Goal: Task Accomplishment & Management: Use online tool/utility

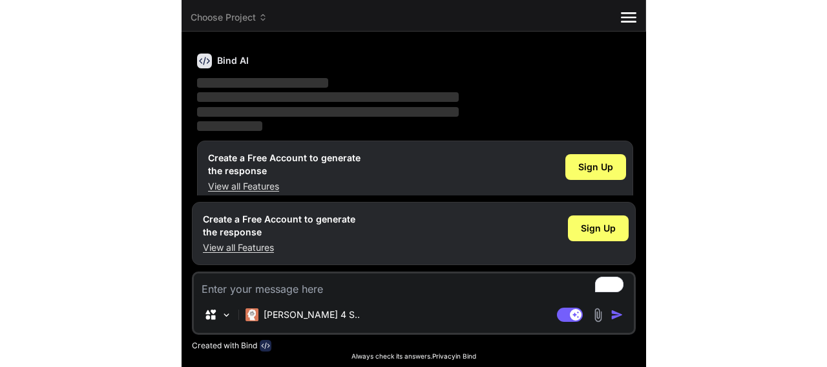
scroll to position [43, 0]
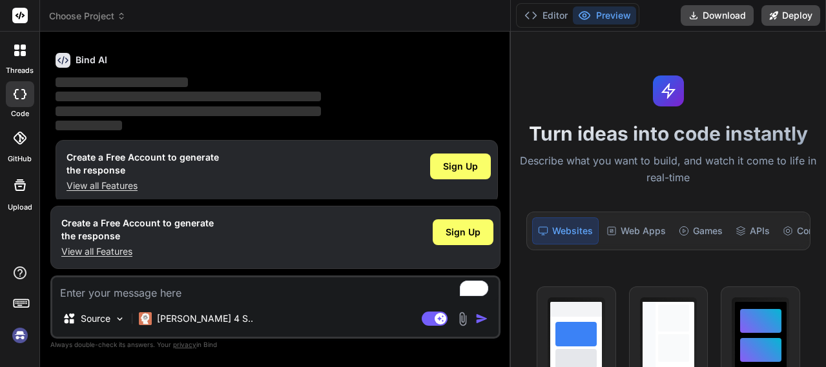
type textarea "x"
click at [19, 150] on div at bounding box center [20, 138] width 28 height 28
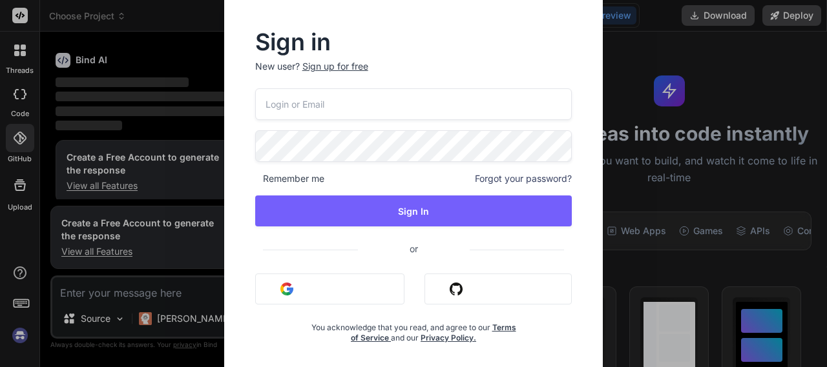
click at [319, 298] on button "Sign in with Google" at bounding box center [329, 289] width 149 height 31
click at [460, 289] on img "button" at bounding box center [455, 289] width 13 height 13
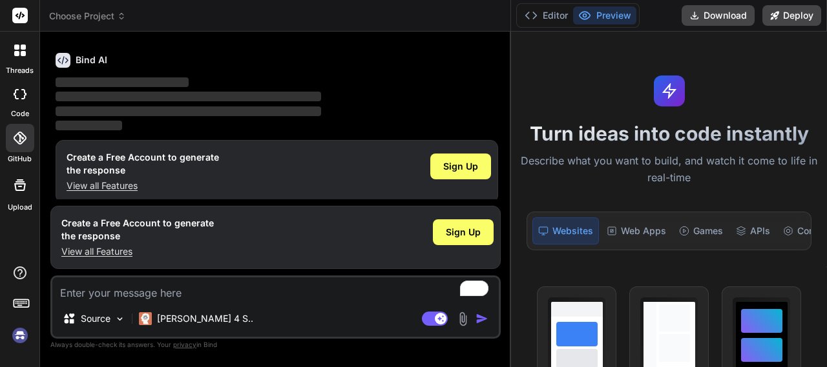
click at [23, 143] on icon at bounding box center [20, 138] width 13 height 13
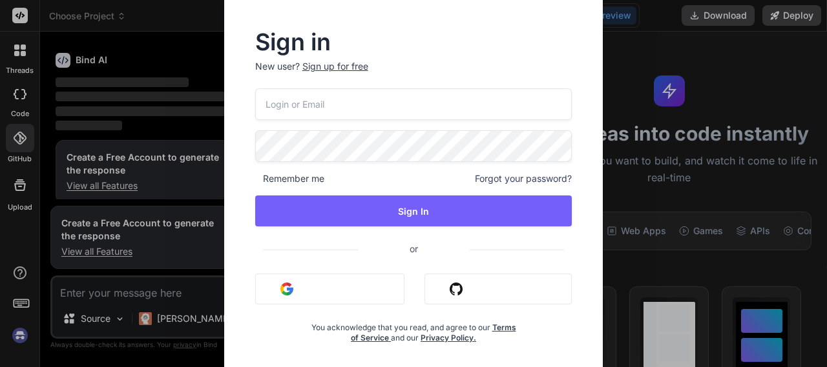
click at [446, 287] on button "Sign in with Github" at bounding box center [497, 289] width 147 height 31
click at [298, 108] on input "email" at bounding box center [413, 104] width 317 height 32
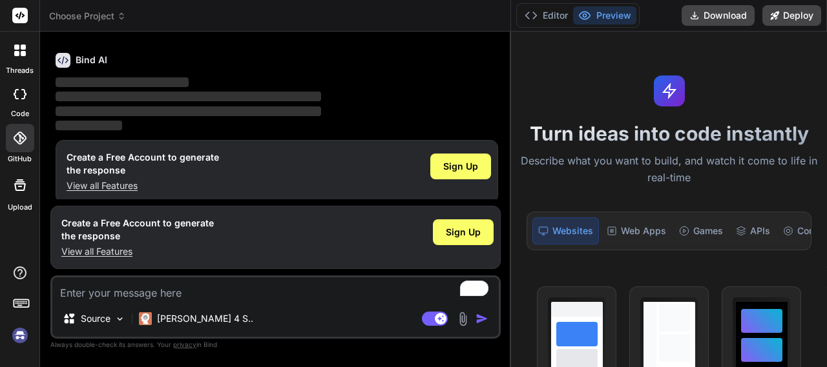
click at [21, 137] on icon at bounding box center [19, 138] width 13 height 13
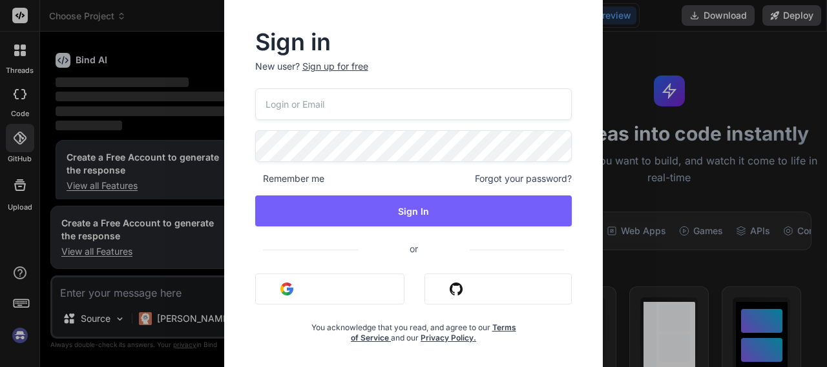
click at [328, 102] on input "email" at bounding box center [413, 104] width 317 height 32
type input "sarojani.powar@gmail.com"
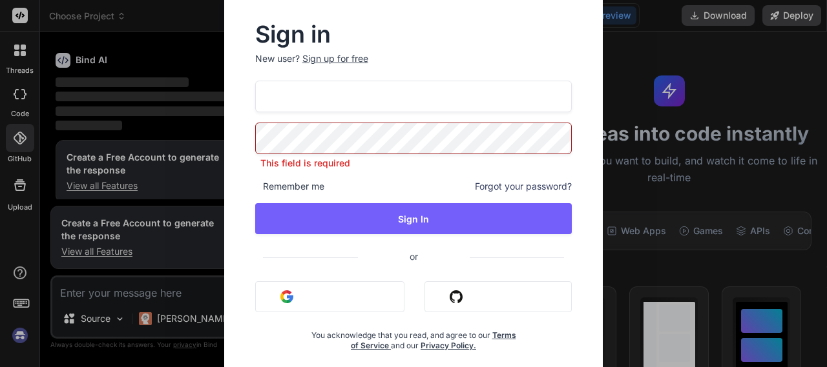
click at [422, 94] on input "sarojani.powar@gmail.com" at bounding box center [413, 97] width 317 height 32
click at [387, 99] on input "sarojani.powar@gmail.com" at bounding box center [413, 97] width 317 height 32
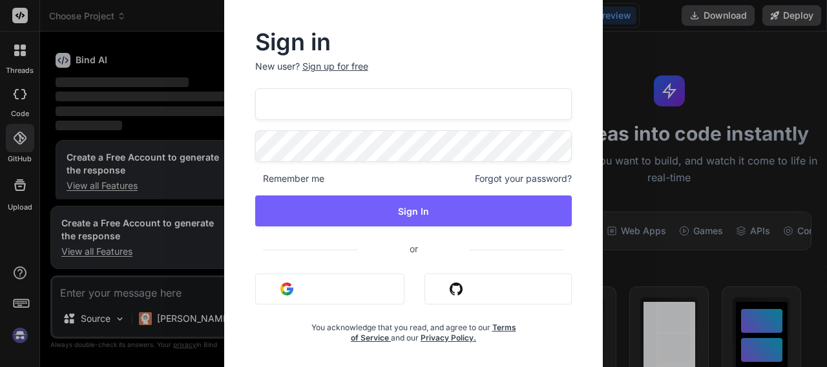
drag, startPoint x: 387, startPoint y: 99, endPoint x: 249, endPoint y: 106, distance: 138.4
click at [249, 106] on div "Sign in New user? Sign up for free sarojani.powar@gmail.com Remember me Forgot …" at bounding box center [413, 188] width 358 height 312
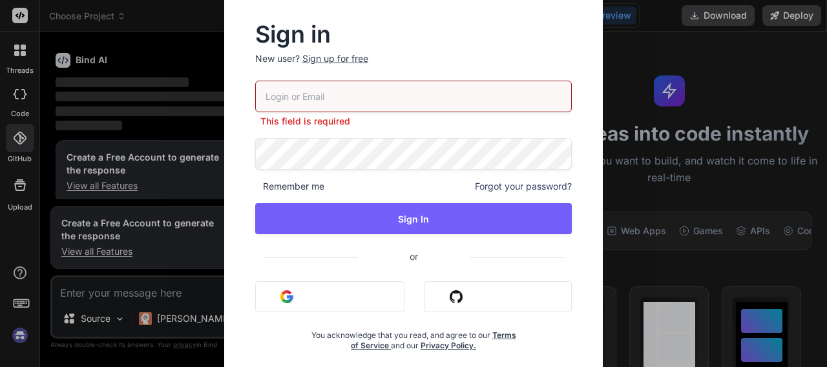
click at [339, 94] on input "email" at bounding box center [413, 97] width 317 height 32
click at [347, 252] on span at bounding box center [414, 252] width 302 height 14
click at [449, 294] on img "button" at bounding box center [455, 297] width 13 height 13
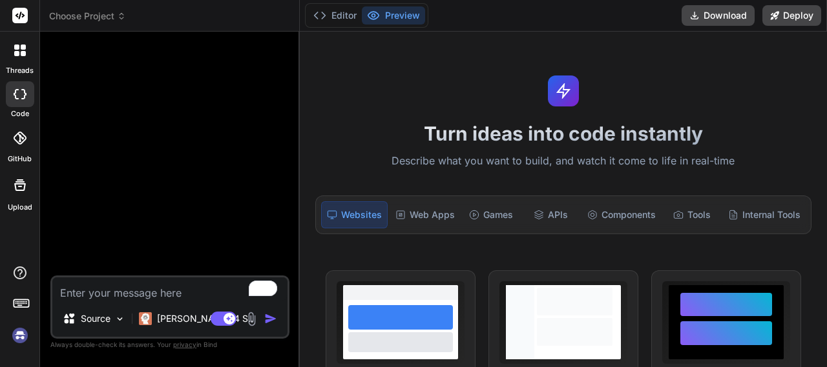
click at [26, 146] on div at bounding box center [20, 138] width 28 height 28
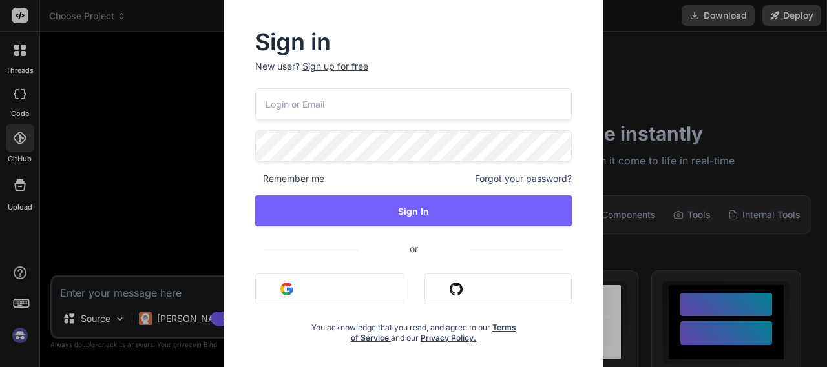
click at [469, 282] on button "Sign in with Github" at bounding box center [497, 289] width 147 height 31
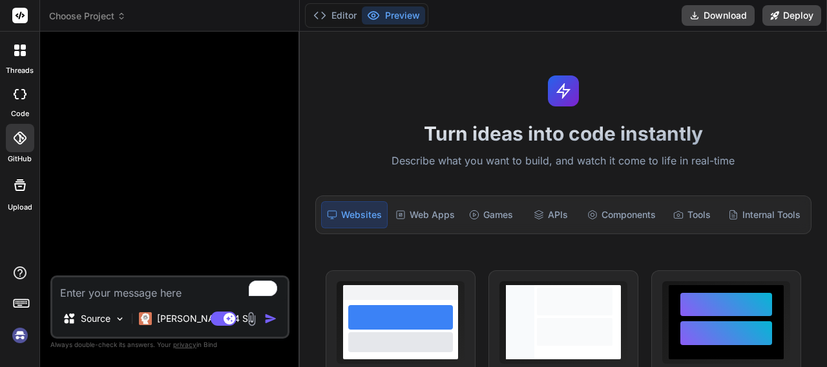
click at [23, 139] on icon at bounding box center [20, 138] width 13 height 13
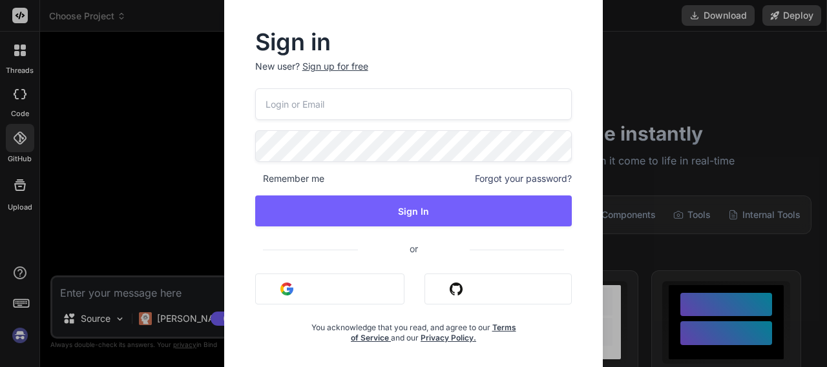
scroll to position [5, 0]
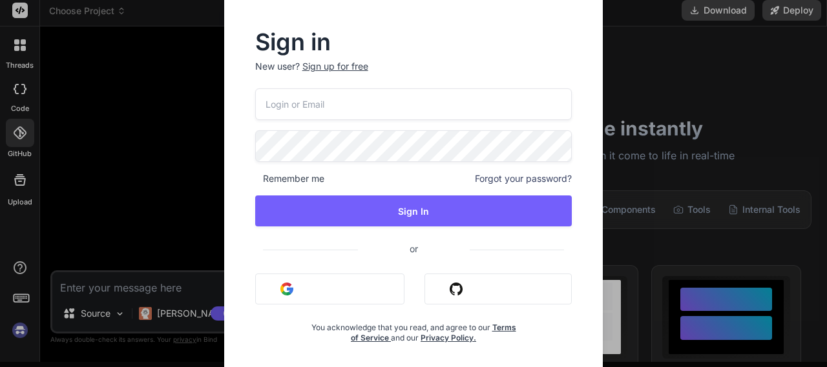
click at [475, 292] on button "Sign in with Github" at bounding box center [497, 289] width 147 height 31
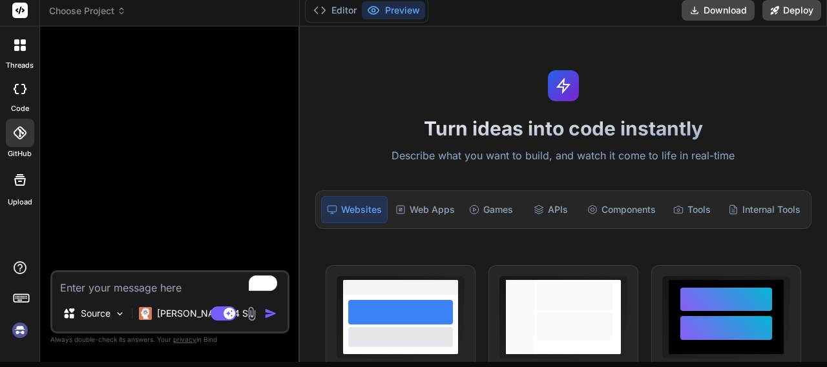
click at [17, 131] on icon at bounding box center [20, 133] width 13 height 13
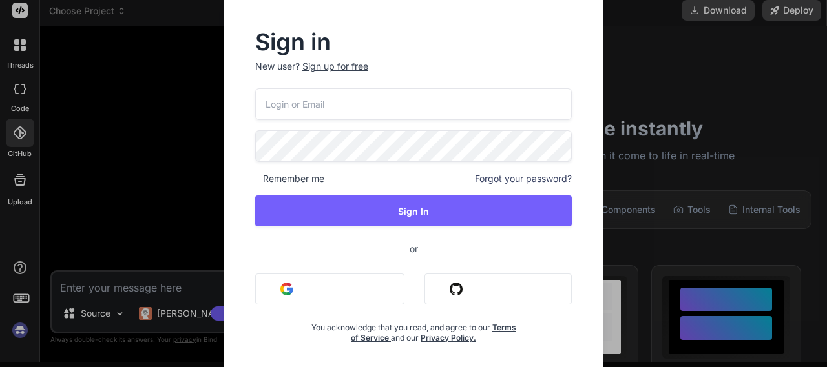
click at [311, 101] on input "email" at bounding box center [413, 104] width 317 height 32
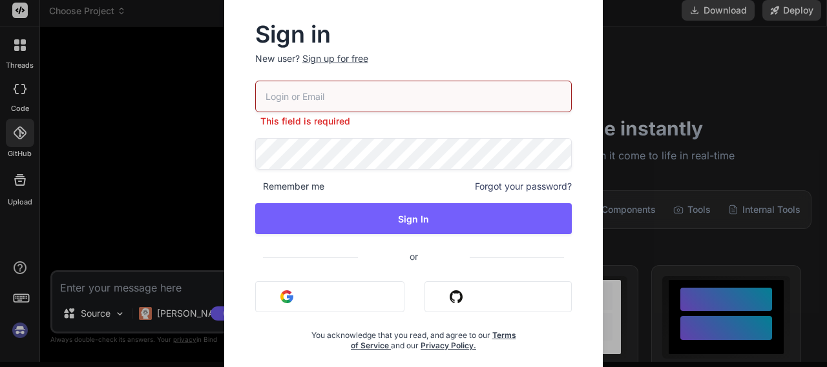
click at [69, 112] on div "Sign in New user? Sign up for free This field is required Remember me Forgot yo…" at bounding box center [413, 183] width 827 height 367
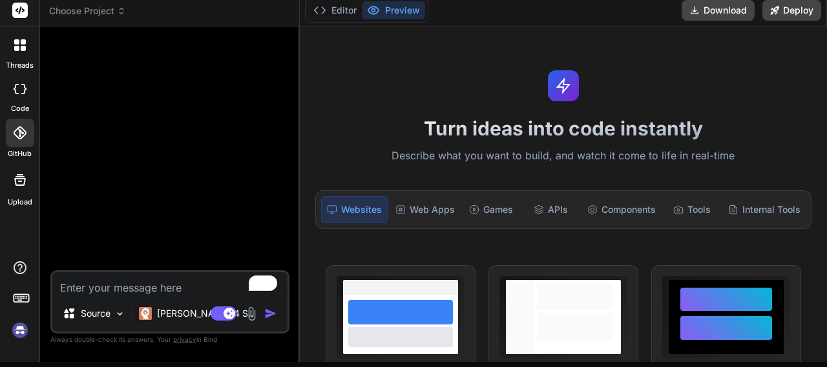
click at [105, 11] on span "Choose Project" at bounding box center [87, 11] width 77 height 13
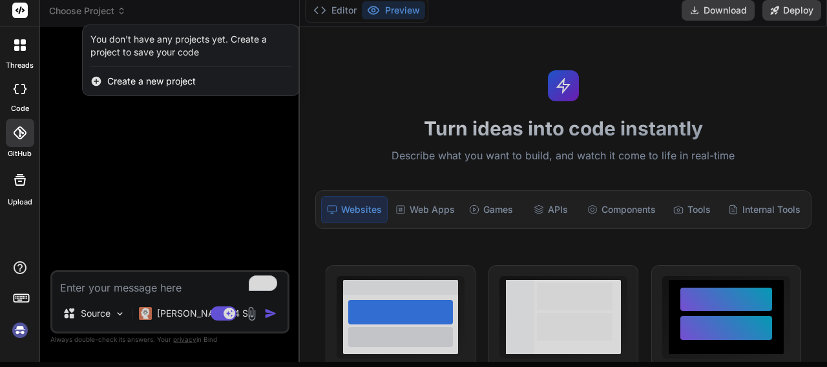
click at [125, 85] on span "Create a new project" at bounding box center [151, 81] width 88 height 13
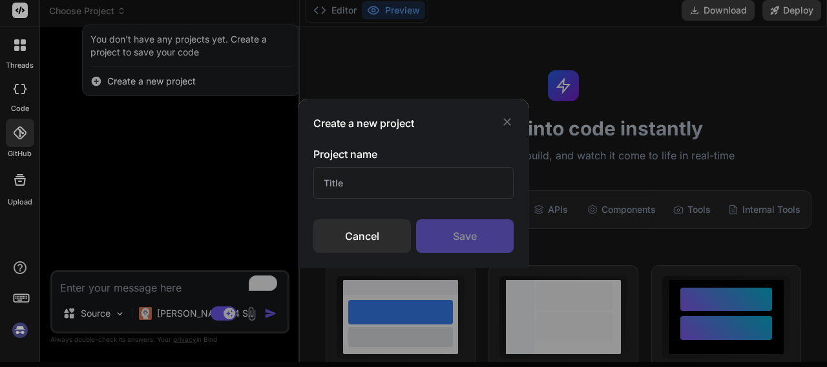
click at [510, 118] on icon at bounding box center [506, 122] width 13 height 13
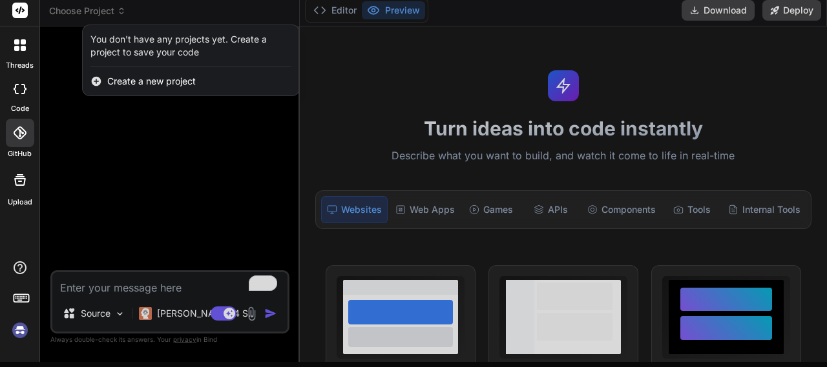
click at [19, 92] on icon at bounding box center [20, 89] width 13 height 10
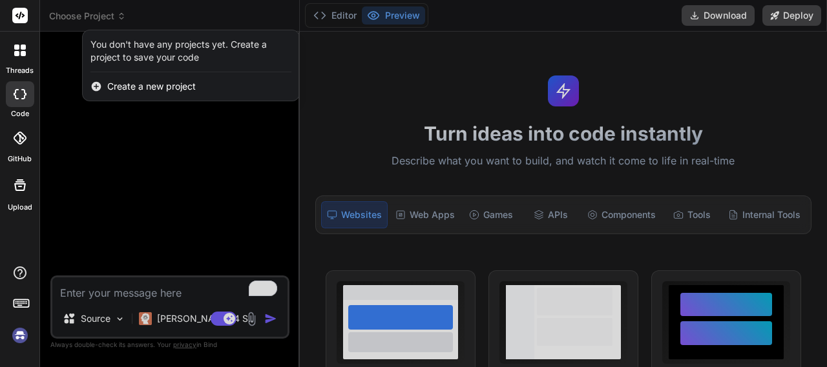
click at [22, 192] on icon at bounding box center [19, 185] width 15 height 15
click at [25, 139] on icon at bounding box center [20, 138] width 13 height 13
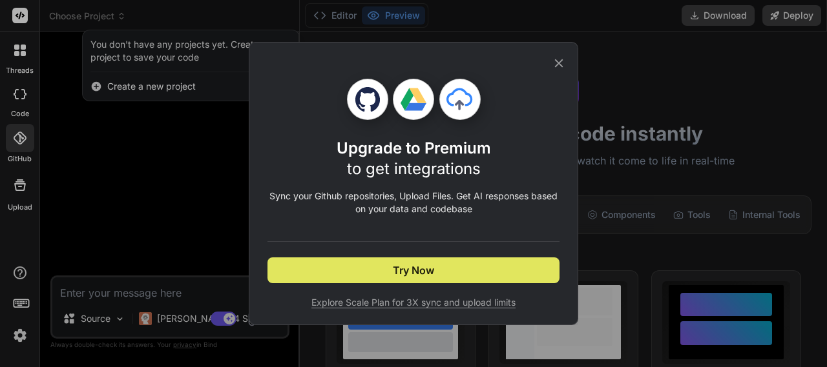
click at [398, 276] on span "Try Now" at bounding box center [413, 270] width 41 height 15
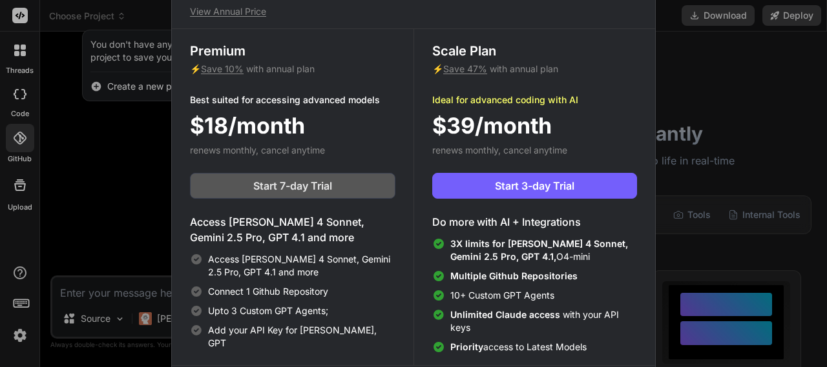
click at [280, 189] on span "Start 7-day Trial" at bounding box center [292, 185] width 79 height 15
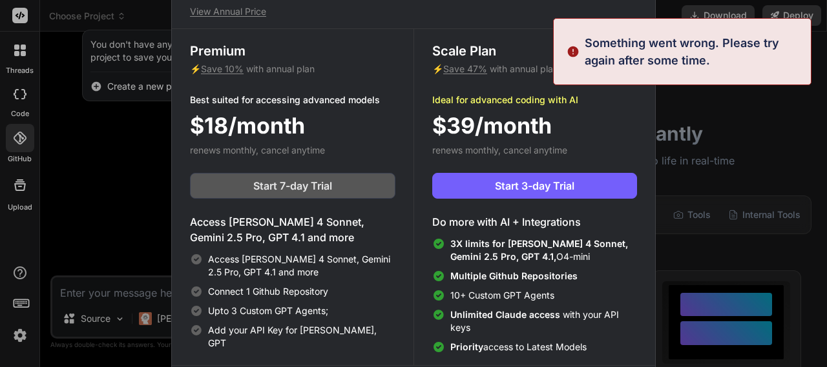
scroll to position [6, 0]
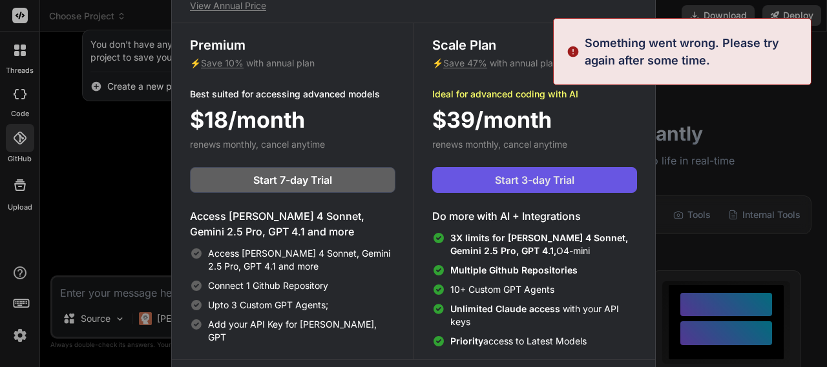
click at [479, 189] on button "Start 3-day Trial" at bounding box center [534, 180] width 205 height 26
click at [479, 188] on button "Start 3-day Trial" at bounding box center [534, 180] width 205 height 26
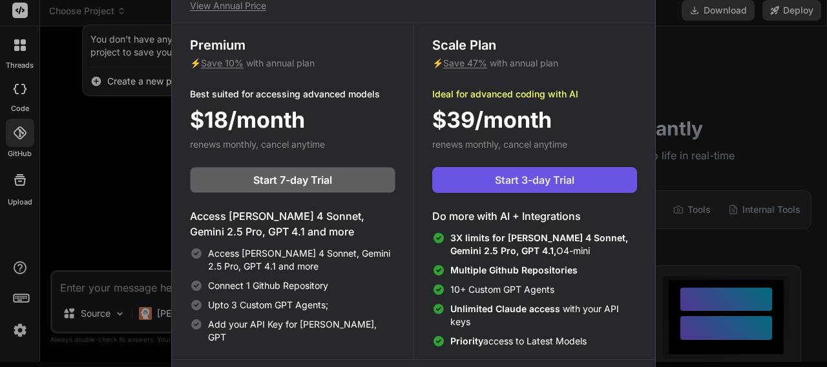
click at [509, 181] on span "Start 3-day Trial" at bounding box center [534, 179] width 79 height 15
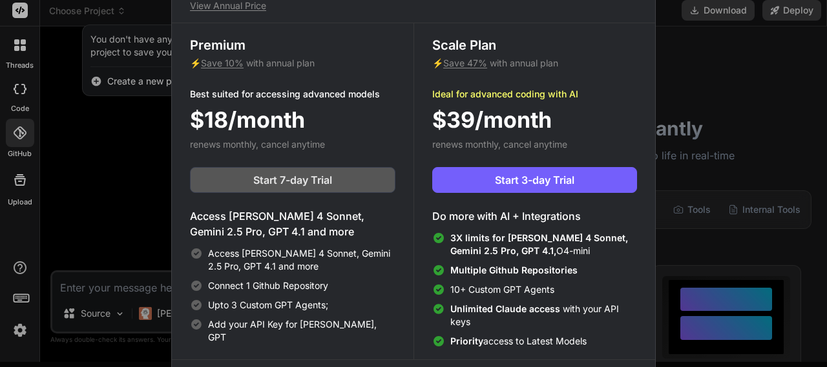
click at [338, 181] on button "Start 7-day Trial" at bounding box center [292, 180] width 205 height 26
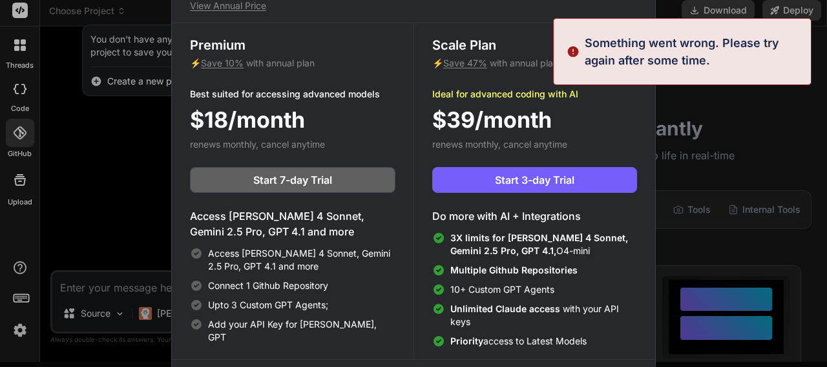
click at [10, 172] on div "Upgrade to access Advanced AI & Integrations View Annual Price Premium ⚡ Save 1…" at bounding box center [413, 183] width 827 height 367
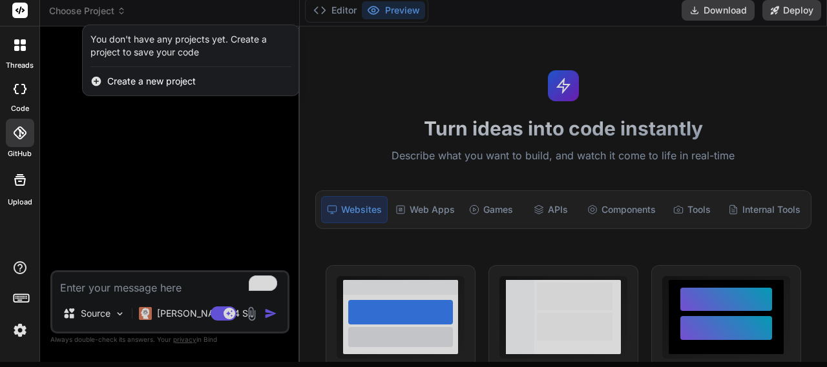
click at [110, 316] on div at bounding box center [413, 183] width 827 height 367
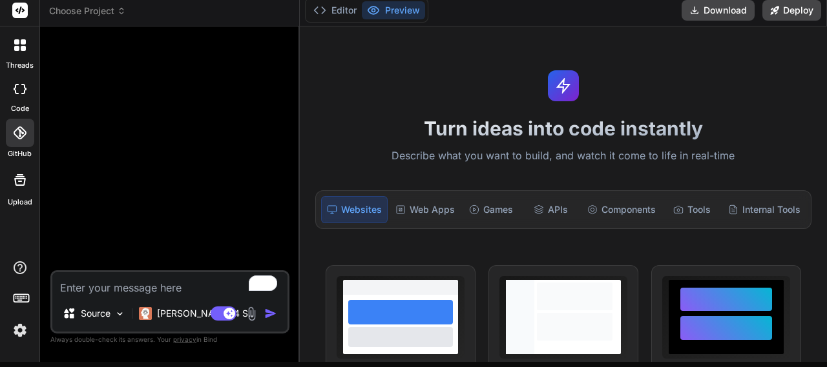
click at [110, 316] on p "Source" at bounding box center [96, 313] width 30 height 13
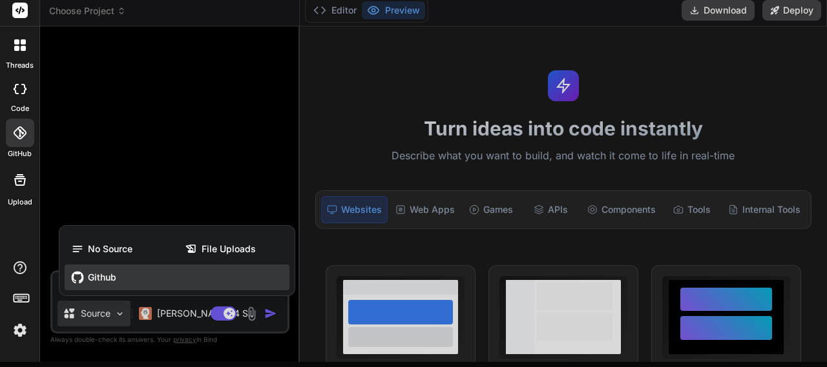
click at [87, 283] on div "Github" at bounding box center [177, 278] width 225 height 26
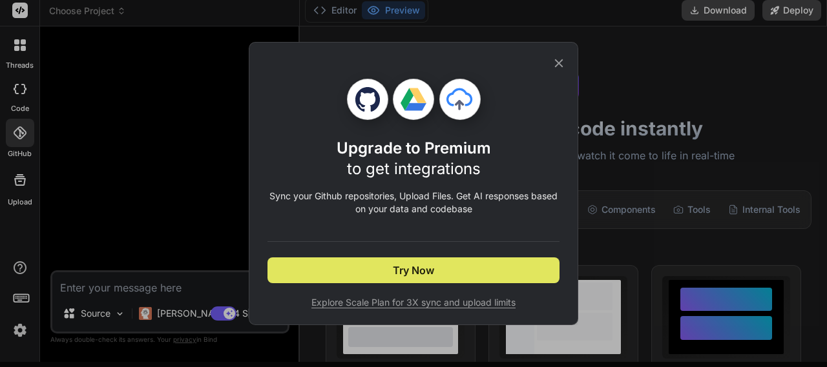
click at [379, 278] on button "Try Now" at bounding box center [413, 271] width 292 height 26
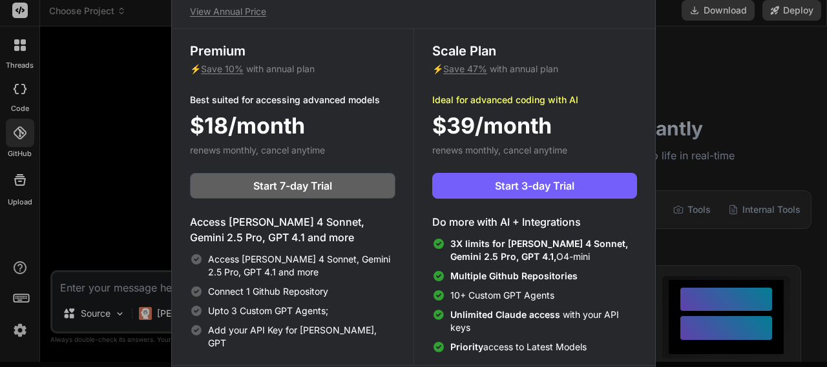
scroll to position [6, 0]
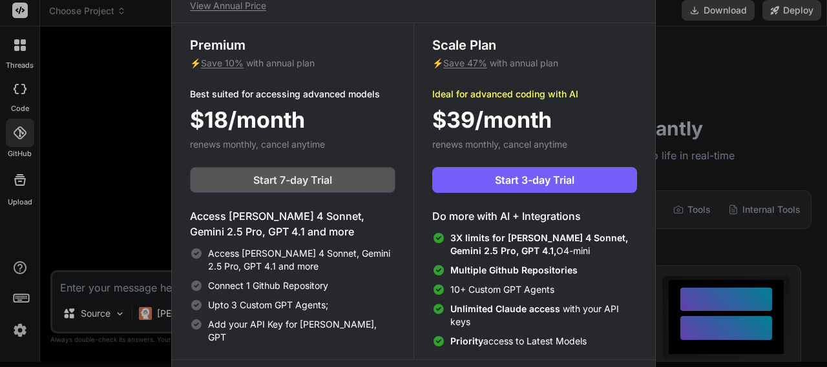
click at [323, 179] on span "Start 7-day Trial" at bounding box center [292, 179] width 79 height 15
click at [116, 181] on div "Upgrade to access Advanced AI & Integrations View Annual Price Premium ⚡ Save 1…" at bounding box center [413, 183] width 827 height 367
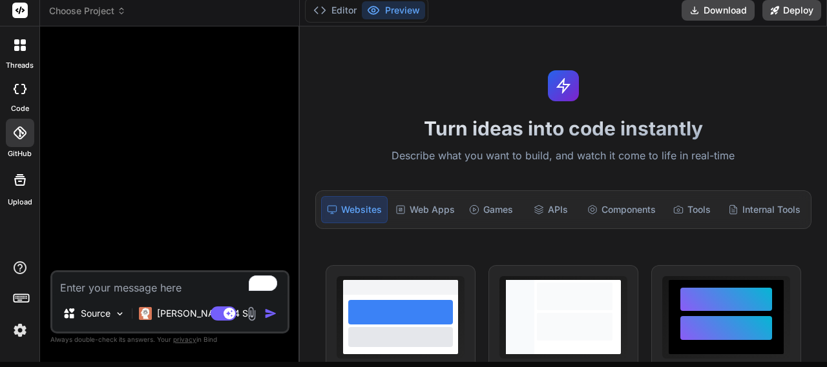
click at [18, 140] on div at bounding box center [20, 133] width 28 height 28
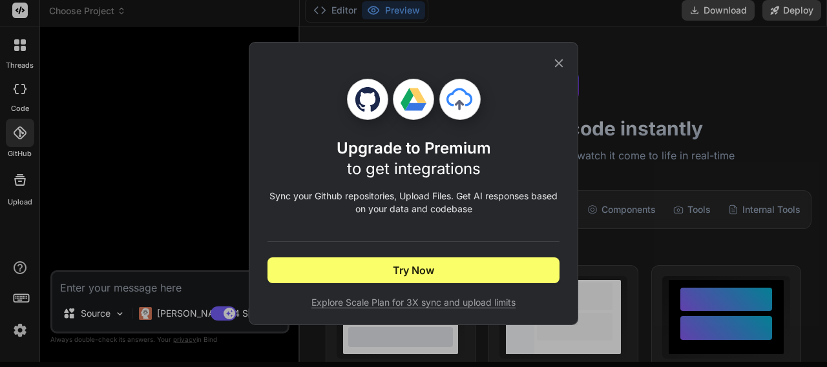
click at [559, 63] on icon at bounding box center [559, 63] width 8 height 8
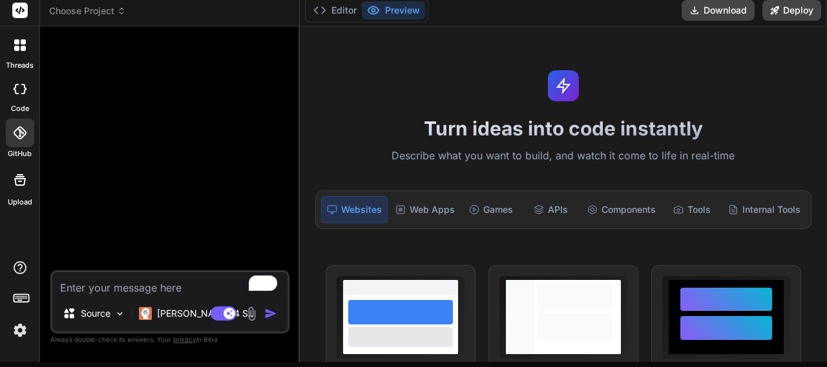
click at [14, 39] on icon at bounding box center [16, 41] width 5 height 5
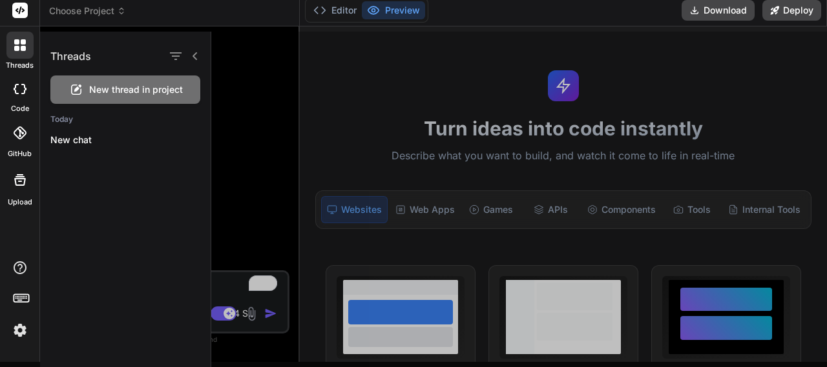
click at [97, 94] on span "New thread in project" at bounding box center [136, 89] width 94 height 13
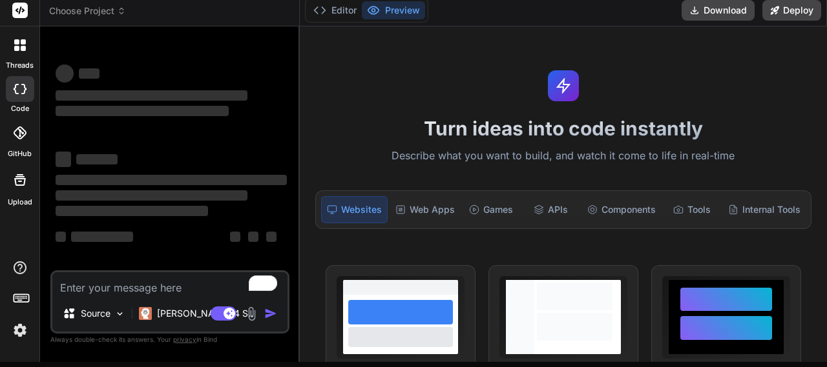
type textarea "x"
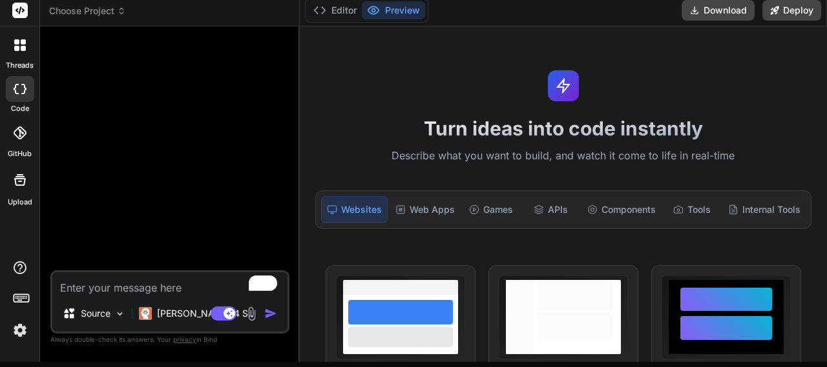
click at [73, 290] on textarea "To enrich screen reader interactions, please activate Accessibility in Grammarl…" at bounding box center [169, 284] width 235 height 23
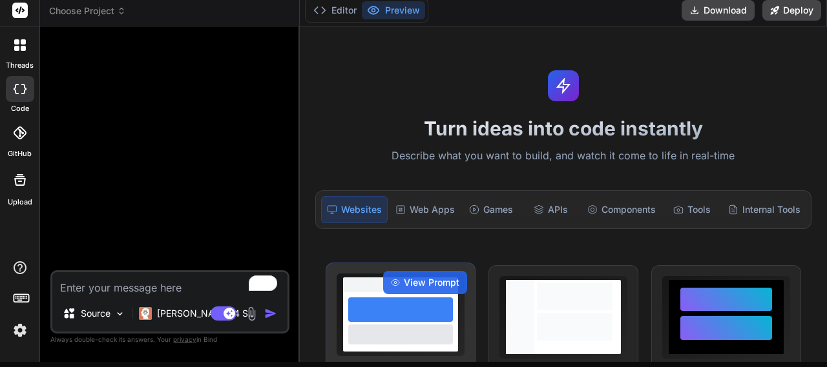
paste textarea "function renderBooks(filter) { const booksWrapper = document.querySelector(".bo…"
type textarea "function renderBooks(filter) { const booksWrapper = document.querySelector(".bo…"
type textarea "x"
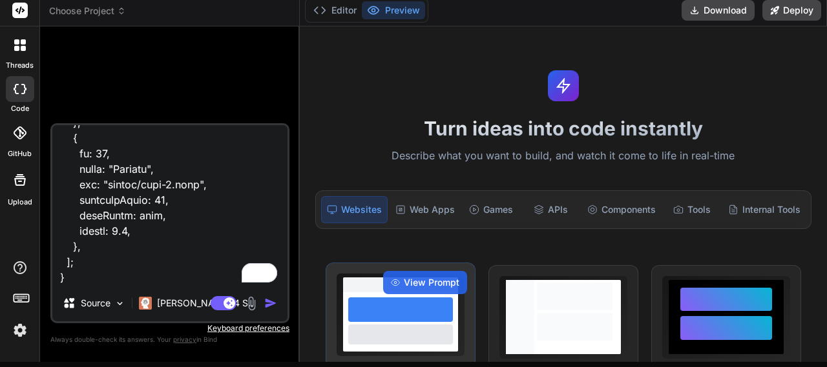
type textarea "function renderBooks(filter) { const booksWrapper = document.querySelector(".bo…"
type textarea "x"
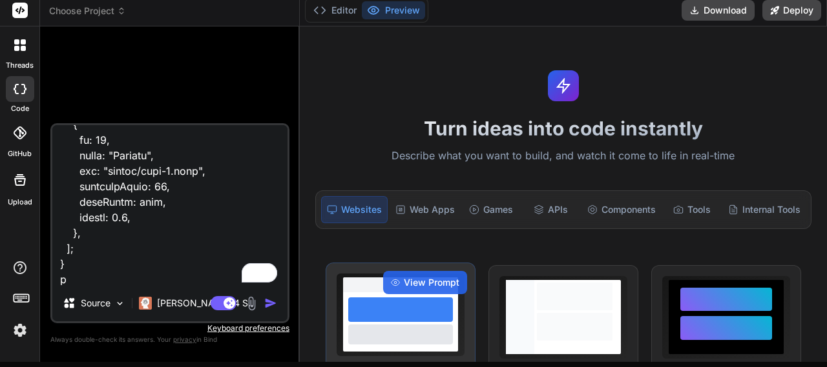
type textarea "function renderBooks(filter) { const booksWrapper = document.querySelector(".bo…"
type textarea "x"
type textarea "function renderBooks(filter) { const booksWrapper = document.querySelector(".bo…"
type textarea "x"
type textarea "function renderBooks(filter) { const booksWrapper = document.querySelector(".bo…"
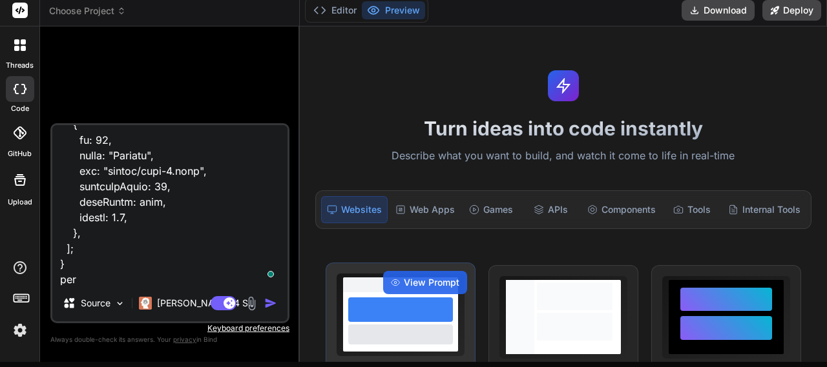
type textarea "x"
type textarea "function renderBooks(filter) { const booksWrapper = document.querySelector(".bo…"
type textarea "x"
type textarea "function renderBooks(filter) { const booksWrapper = document.querySelector(".bo…"
type textarea "x"
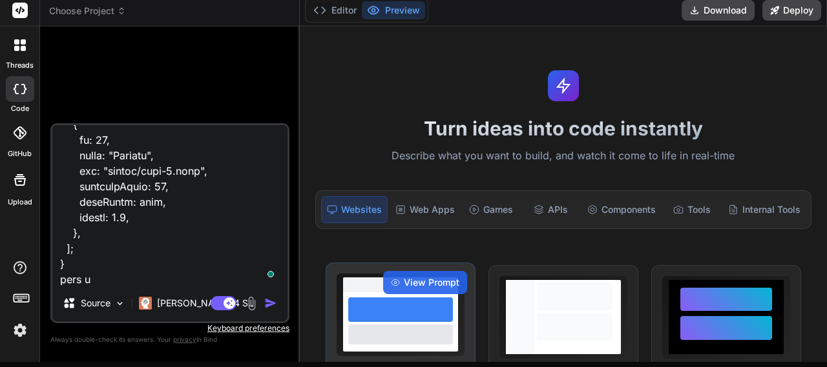
type textarea "function renderBooks(filter) { const booksWrapper = document.querySelector(".bo…"
type textarea "x"
type textarea "function renderBooks(filter) { const booksWrapper = document.querySelector(".bo…"
type textarea "x"
type textarea "function renderBooks(filter) { const booksWrapper = document.querySelector(".bo…"
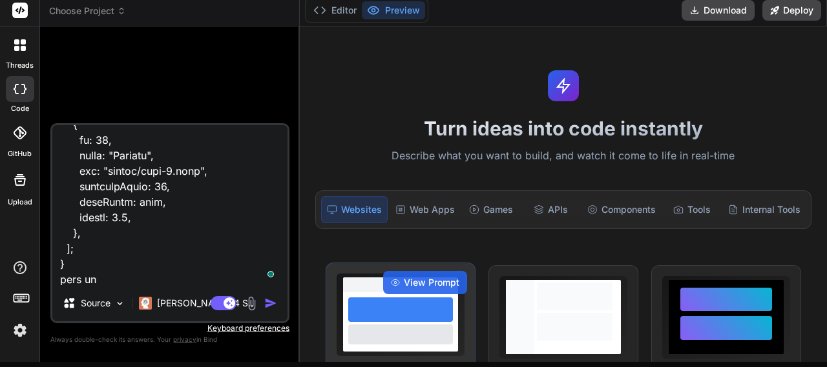
type textarea "x"
type textarea "function renderBooks(filter) { const booksWrapper = document.querySelector(".bo…"
type textarea "x"
type textarea "function renderBooks(filter) { const booksWrapper = document.querySelector(".bo…"
type textarea "x"
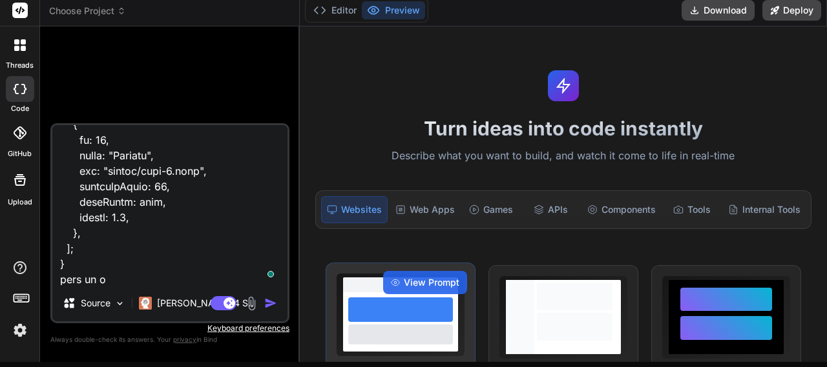
type textarea "function renderBooks(filter) { const booksWrapper = document.querySelector(".bo…"
type textarea "x"
type textarea "function renderBooks(filter) { const booksWrapper = document.querySelector(".bo…"
type textarea "x"
type textarea "function renderBooks(filter) { const booksWrapper = document.querySelector(".bo…"
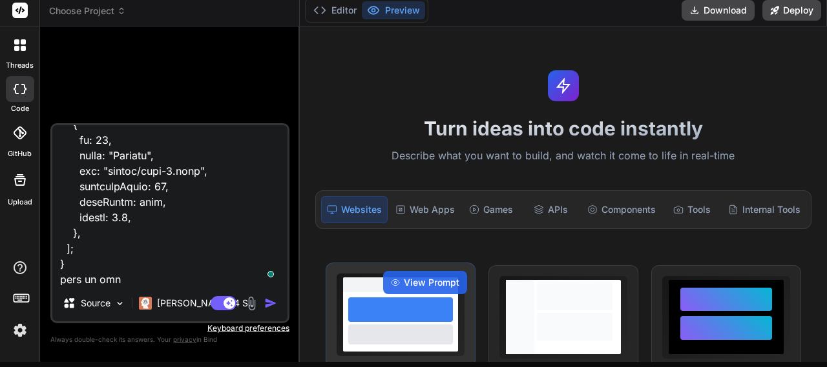
type textarea "x"
type textarea "function renderBooks(filter) { const booksWrapper = document.querySelector(".bo…"
type textarea "x"
type textarea "function renderBooks(filter) { const booksWrapper = document.querySelector(".bo…"
type textarea "x"
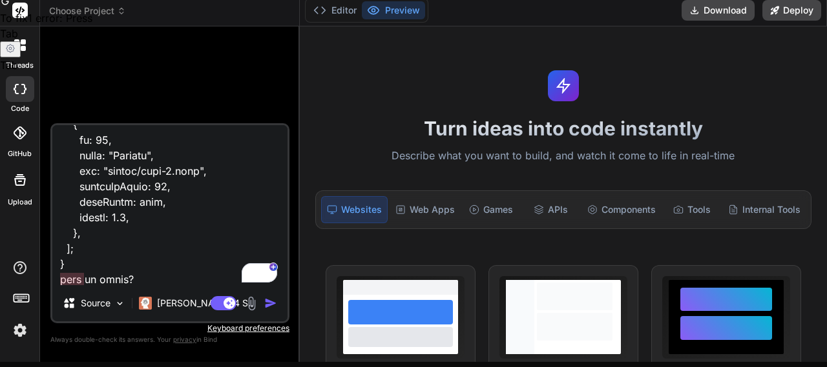
type textarea "function renderBooks(filter) { const booksWrapper = document.querySelector(".bo…"
click at [269, 307] on img "button" at bounding box center [270, 303] width 13 height 13
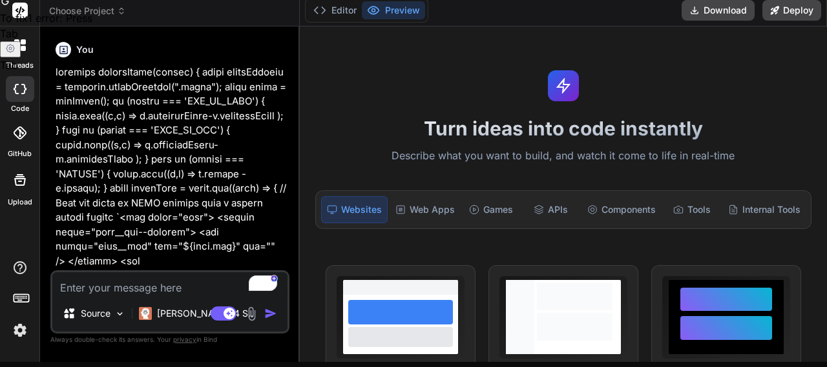
scroll to position [0, 0]
click at [269, 316] on img "button" at bounding box center [270, 313] width 13 height 13
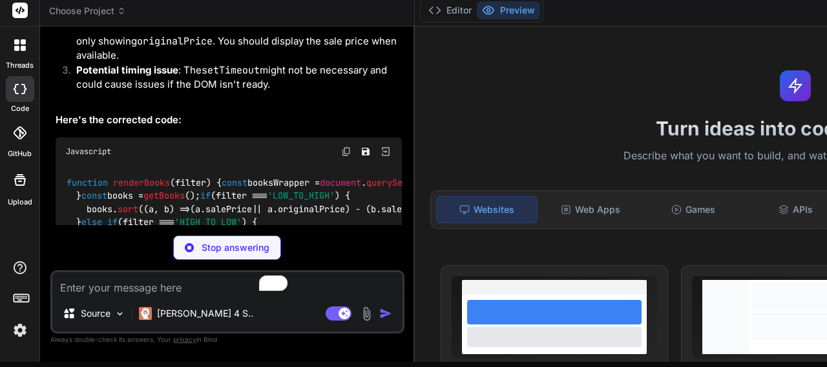
scroll to position [858, 0]
type textarea "x"
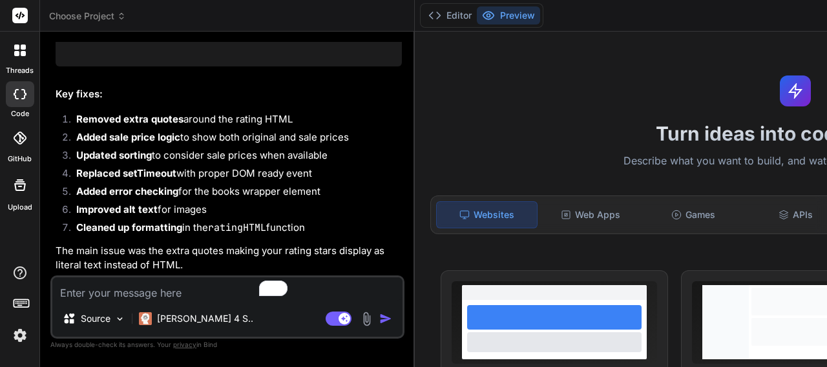
scroll to position [0, 0]
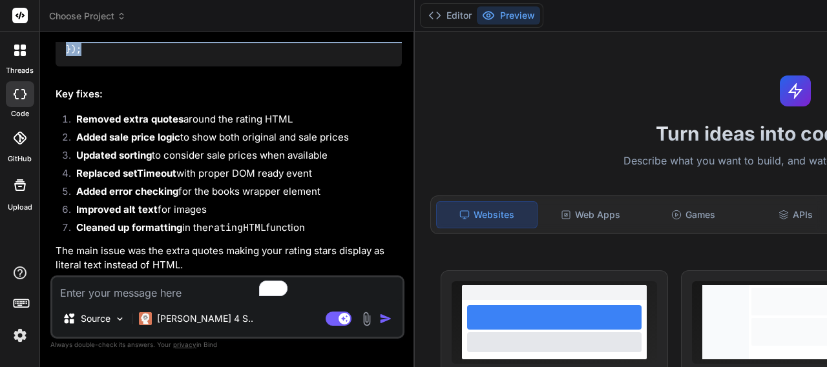
drag, startPoint x: 85, startPoint y: 174, endPoint x: 55, endPoint y: 149, distance: 39.4
click at [55, 149] on div "You Bind AI Looking at your code, I can see a few issues: Main Issues: Extra qu…" at bounding box center [228, 159] width 351 height 234
copy code "document . addEventListener ( 'DOMContentLoaded' , () => { renderBooks (); });"
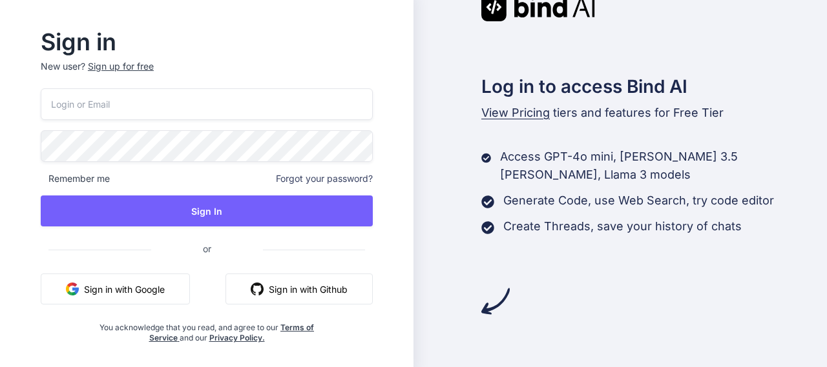
click at [283, 289] on button "Sign in with Github" at bounding box center [298, 289] width 147 height 31
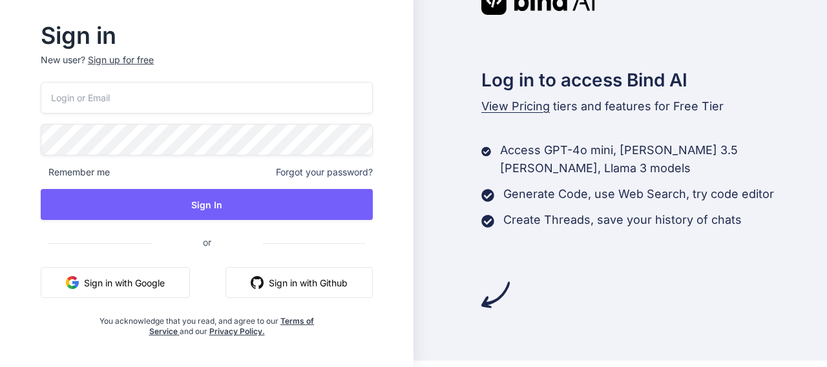
scroll to position [7, 0]
click at [172, 281] on button "Sign in with Google" at bounding box center [115, 282] width 149 height 31
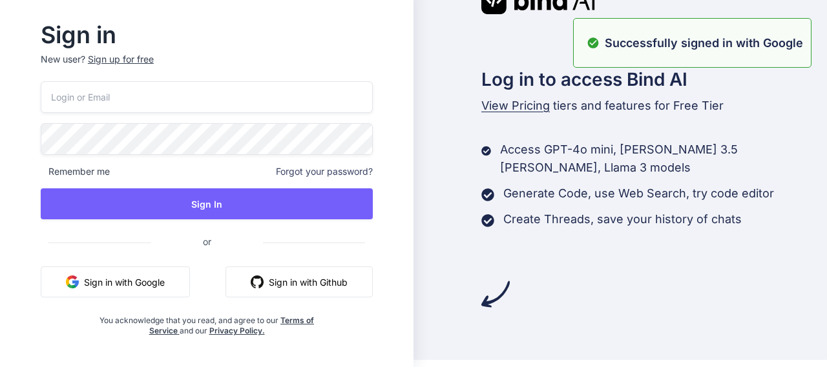
scroll to position [0, 0]
